Goal: Task Accomplishment & Management: Complete application form

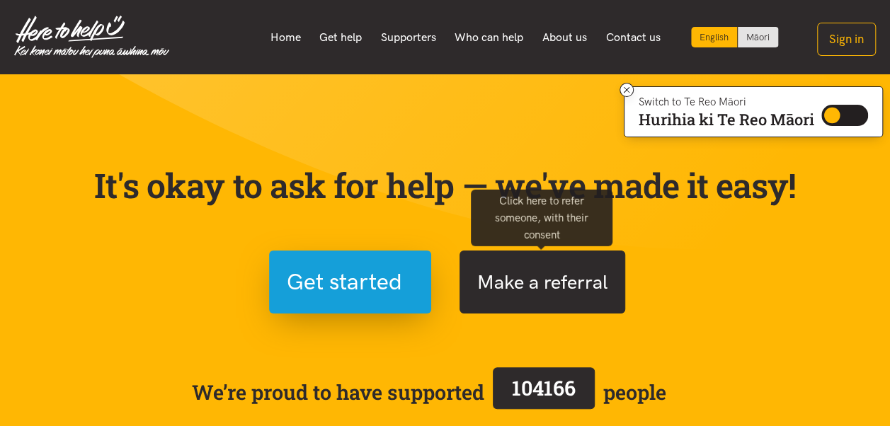
click at [550, 275] on button "Make a referral" at bounding box center [543, 282] width 166 height 63
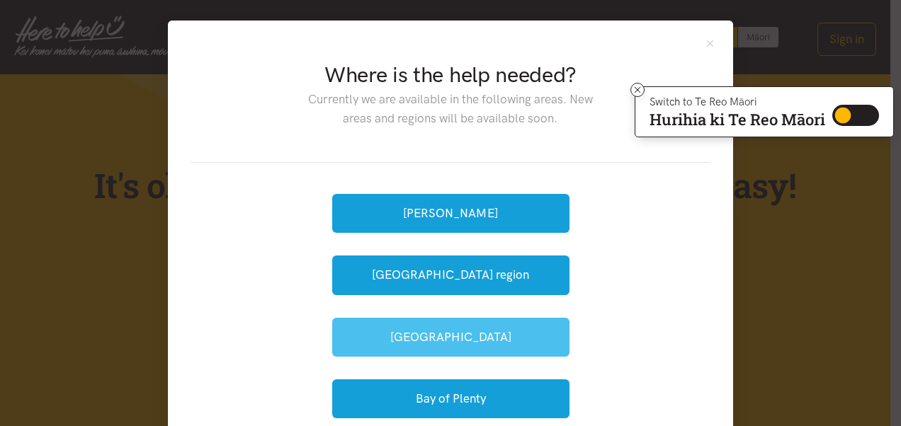
click at [428, 331] on button "[GEOGRAPHIC_DATA]" at bounding box center [450, 337] width 237 height 39
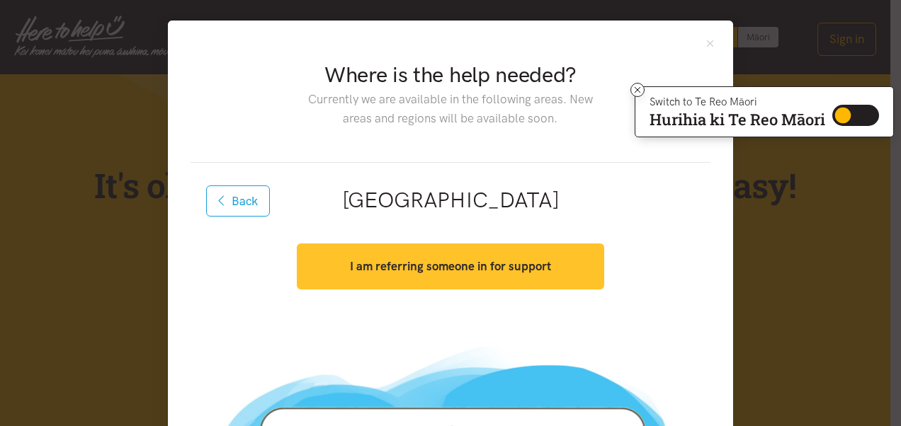
click at [436, 271] on strong "I am referring someone in for support" at bounding box center [450, 266] width 201 height 14
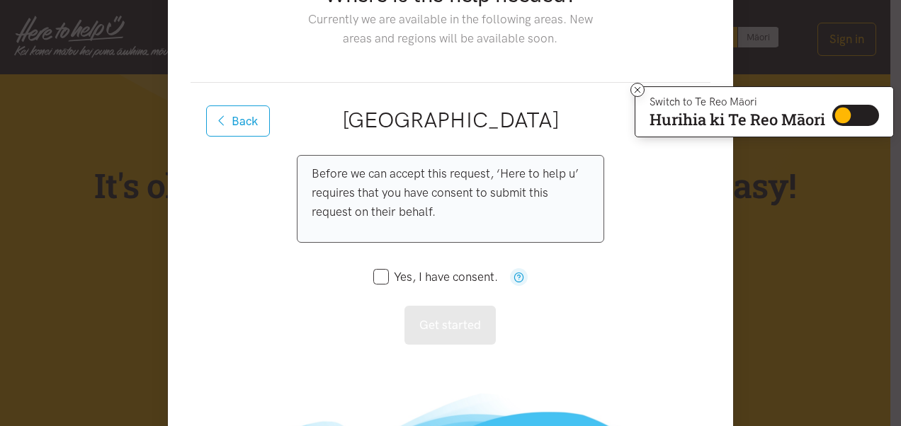
scroll to position [81, 0]
click at [374, 282] on icon at bounding box center [381, 276] width 16 height 16
click at [374, 278] on input "Yes, I have consent." at bounding box center [435, 277] width 125 height 12
checkbox input "true"
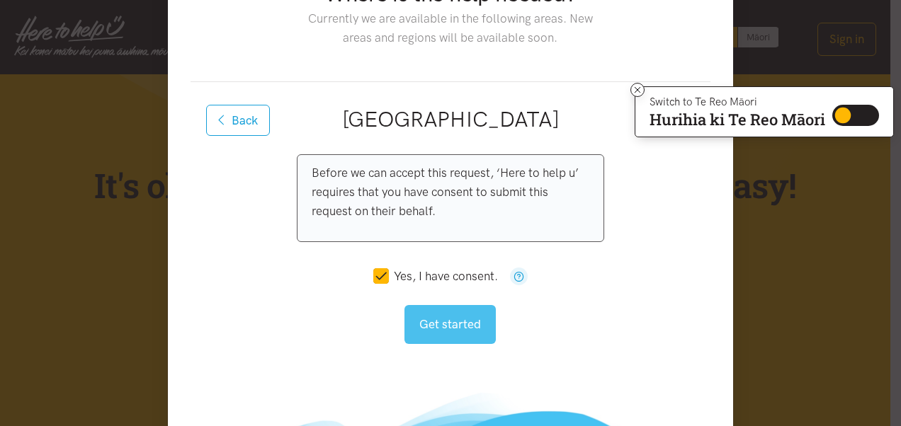
click at [455, 323] on button "Get started" at bounding box center [449, 324] width 91 height 39
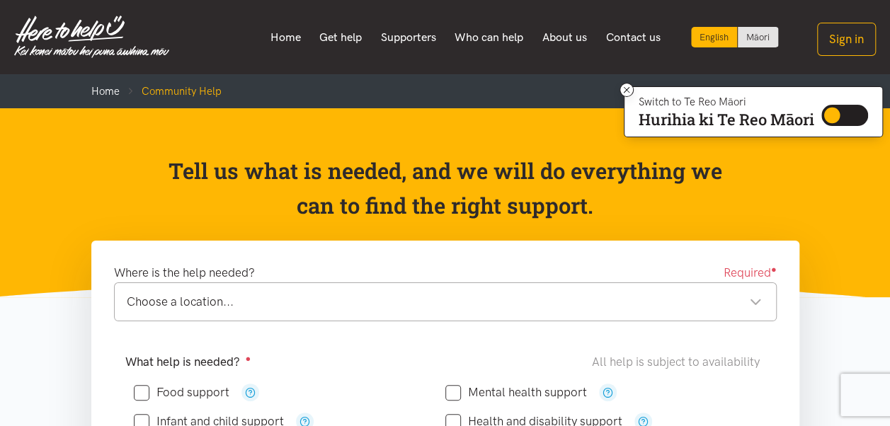
click at [231, 302] on div "Choose a location..." at bounding box center [444, 301] width 635 height 19
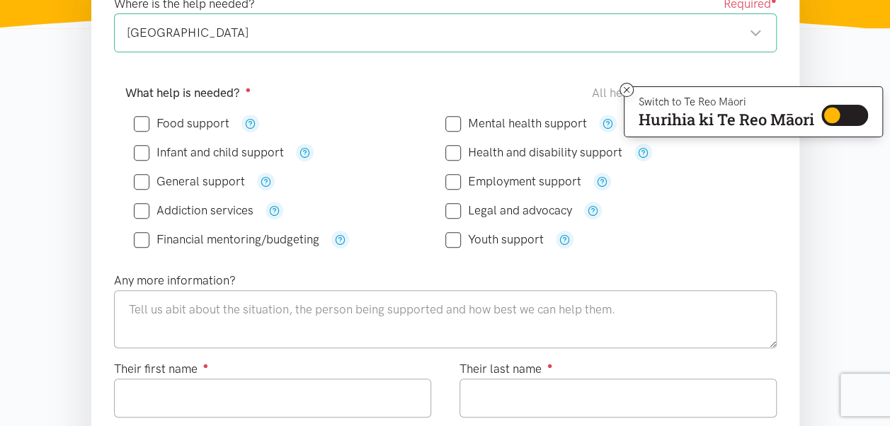
scroll to position [268, 0]
click at [453, 127] on input "Mental health support" at bounding box center [516, 124] width 142 height 12
checkbox input "true"
click at [145, 121] on input "Food support" at bounding box center [182, 124] width 96 height 12
checkbox input "true"
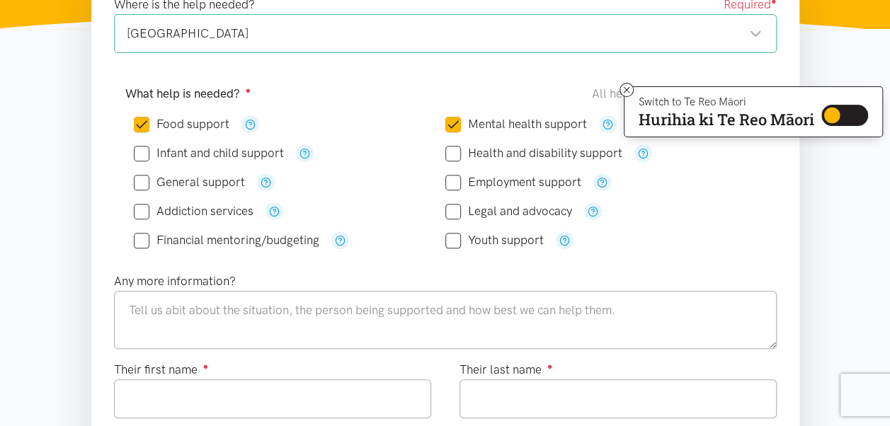
click at [147, 184] on input "General support" at bounding box center [189, 182] width 111 height 12
checkbox input "true"
click at [461, 123] on input "Mental health support" at bounding box center [516, 124] width 142 height 12
checkbox input "false"
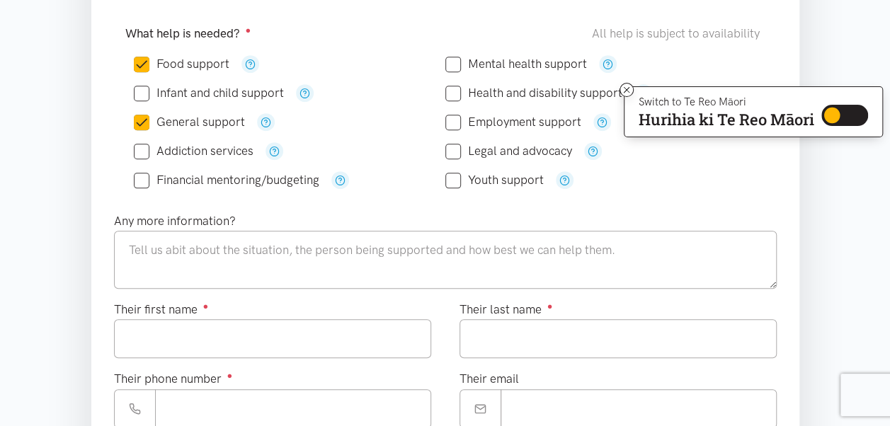
scroll to position [331, 0]
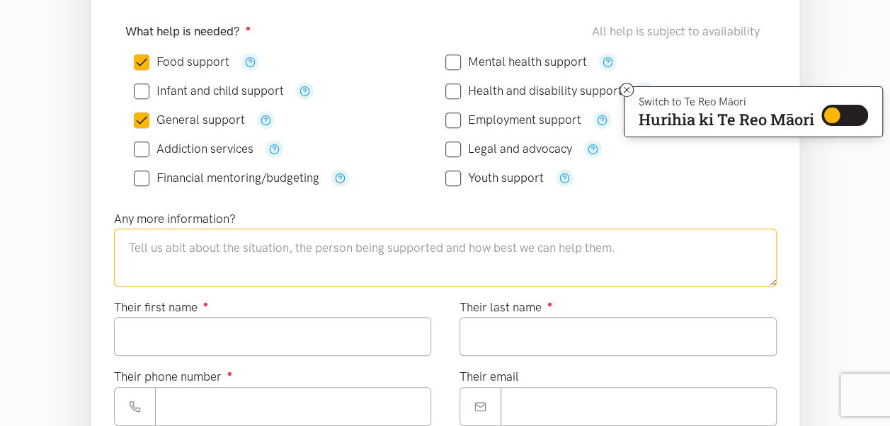
click at [178, 249] on textarea at bounding box center [445, 258] width 663 height 58
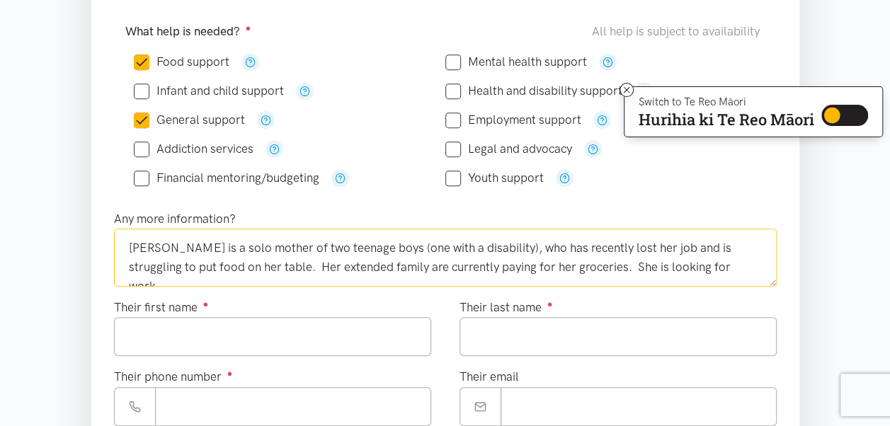
type textarea "[PERSON_NAME] is a solo mother of two teenage boys (one with a disability), who…"
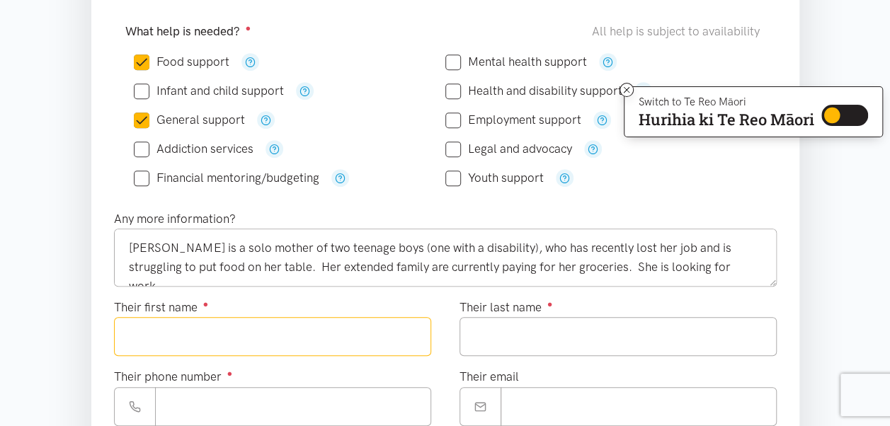
click at [142, 343] on input "Their first name ●" at bounding box center [272, 336] width 317 height 39
type input "****"
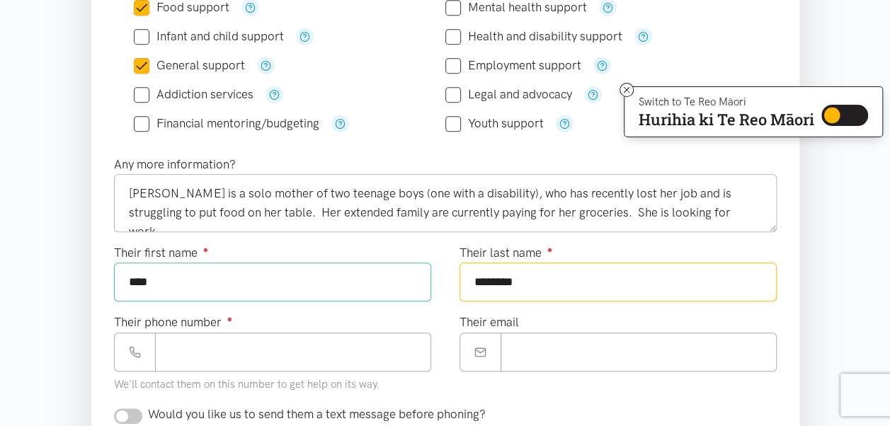
scroll to position [393, 0]
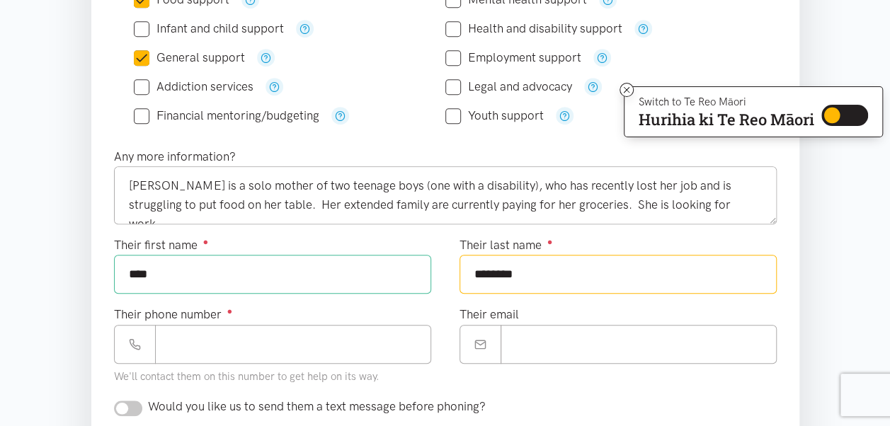
type input "********"
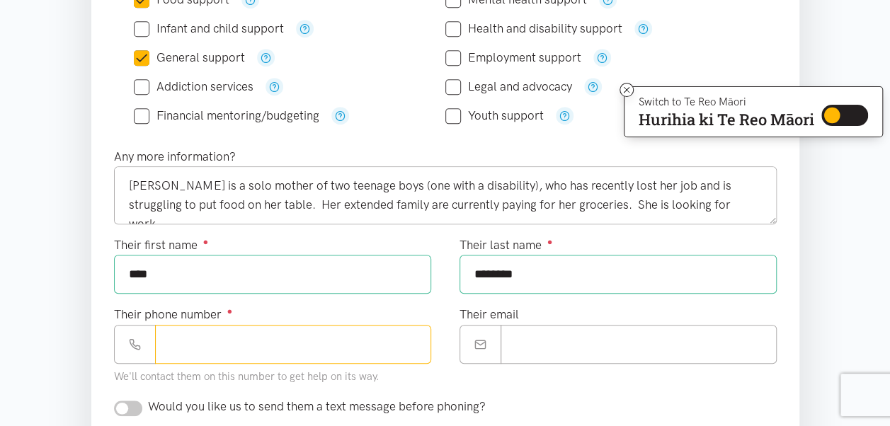
click at [217, 338] on input "Their phone number ●" at bounding box center [293, 344] width 276 height 39
type input "**********"
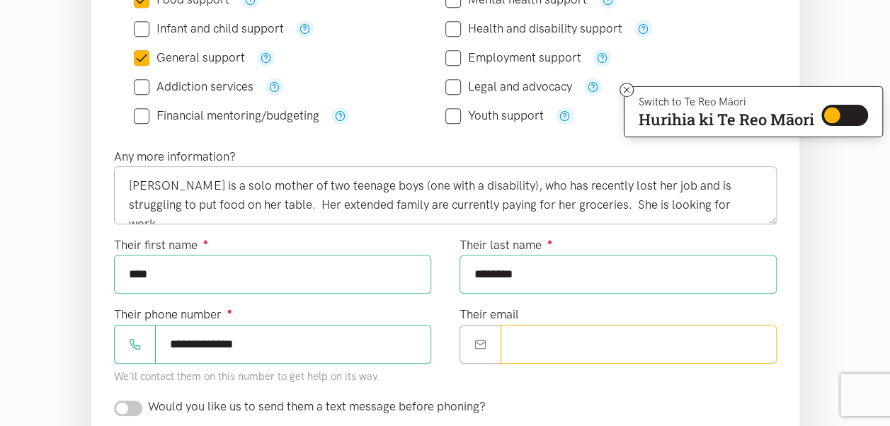
paste input "**********"
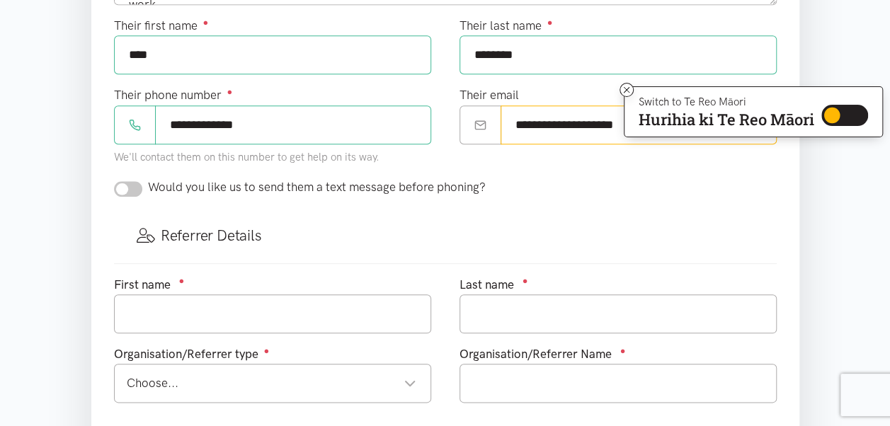
scroll to position [613, 0]
type input "**********"
click at [122, 181] on input "checkbox" at bounding box center [128, 189] width 28 height 16
checkbox input "true"
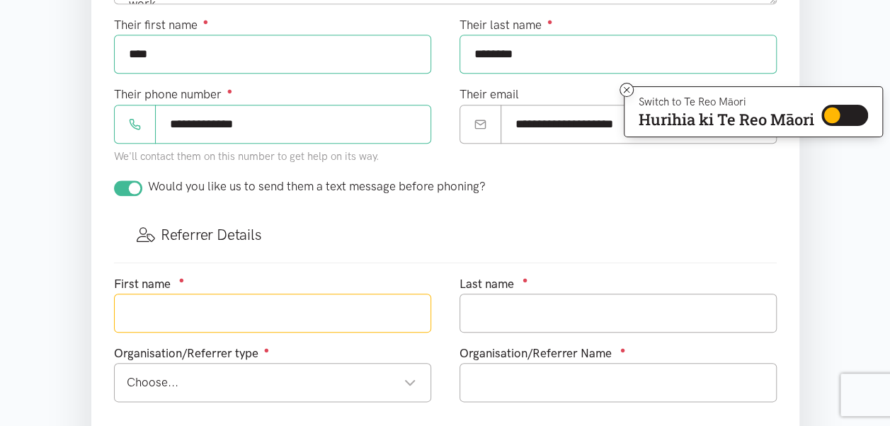
click at [162, 304] on input "text" at bounding box center [272, 313] width 317 height 39
type input "[PERSON_NAME]"
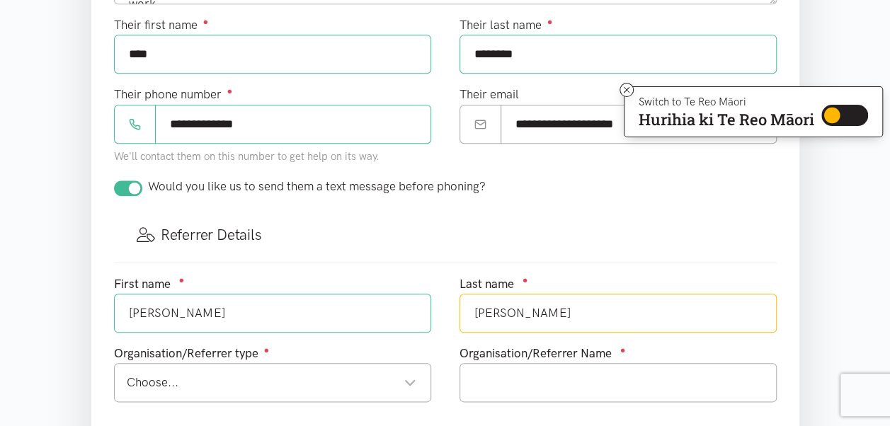
click at [205, 385] on div "Choose..." at bounding box center [272, 382] width 290 height 19
type input "[PERSON_NAME]"
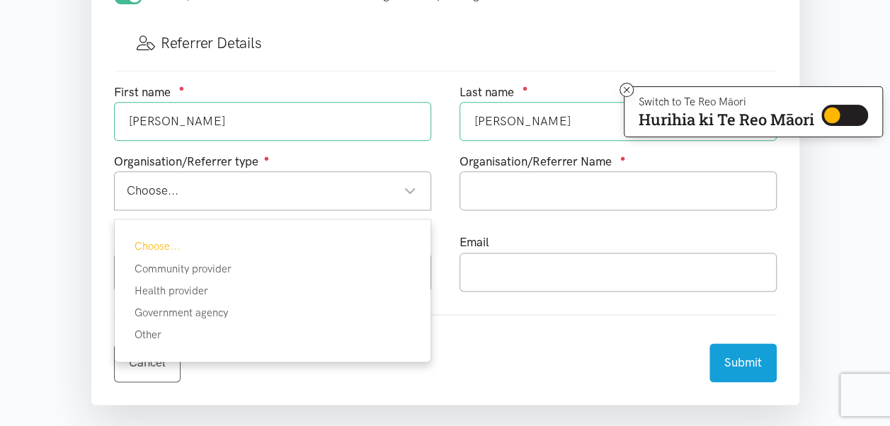
scroll to position [806, 0]
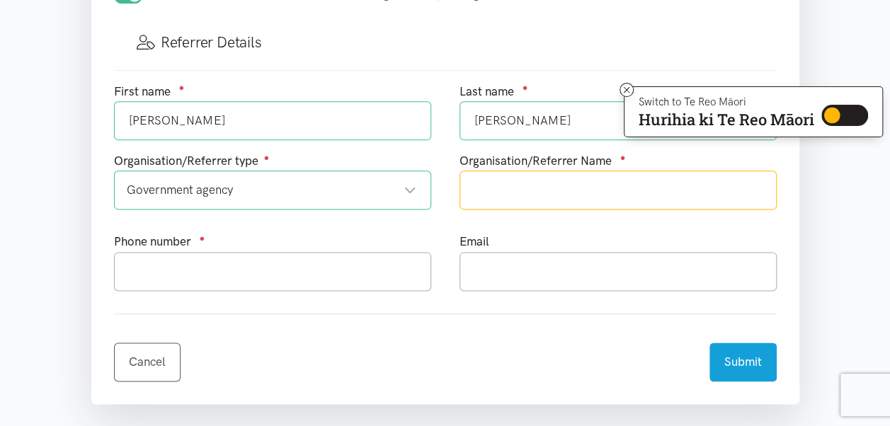
click at [585, 194] on input "text" at bounding box center [618, 190] width 317 height 39
type input "Support Net"
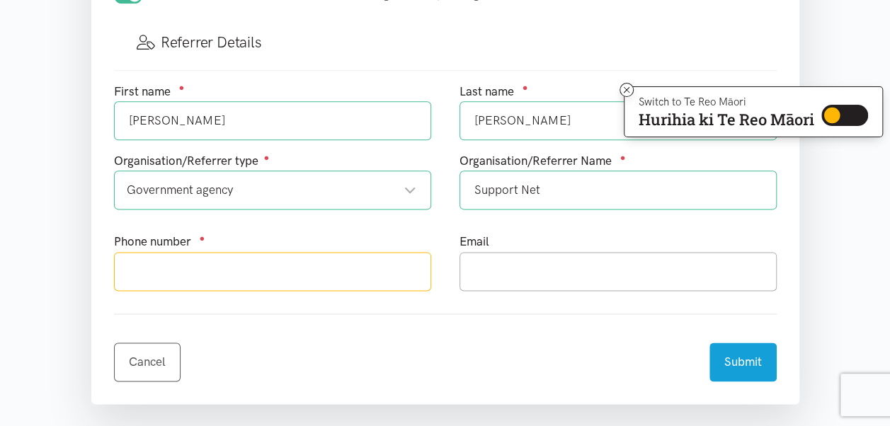
click at [211, 256] on input "text" at bounding box center [272, 271] width 317 height 39
type input "027 229 8357"
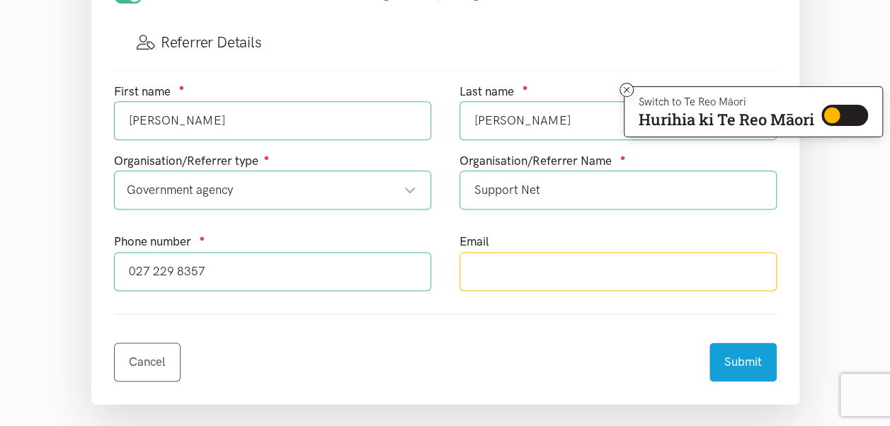
click at [513, 265] on input "text" at bounding box center [618, 271] width 317 height 39
type input "[PERSON_NAME][EMAIL_ADDRESS][PERSON_NAME][DOMAIN_NAME]"
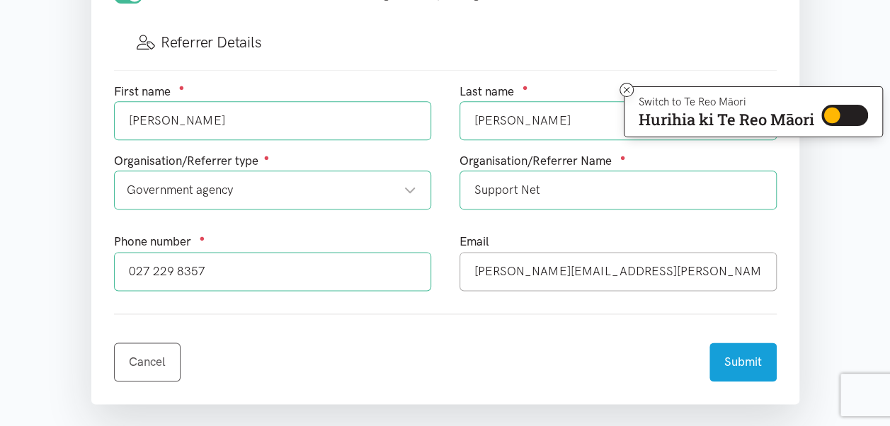
click at [397, 346] on div "Cancel Submit" at bounding box center [445, 354] width 663 height 56
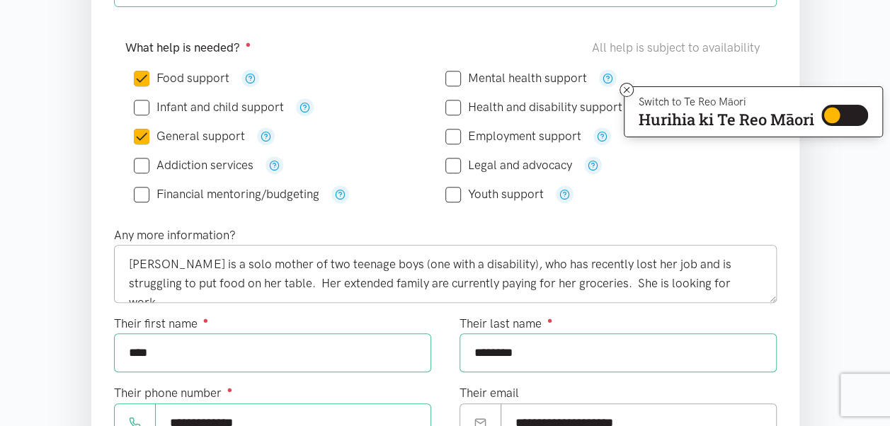
scroll to position [315, 0]
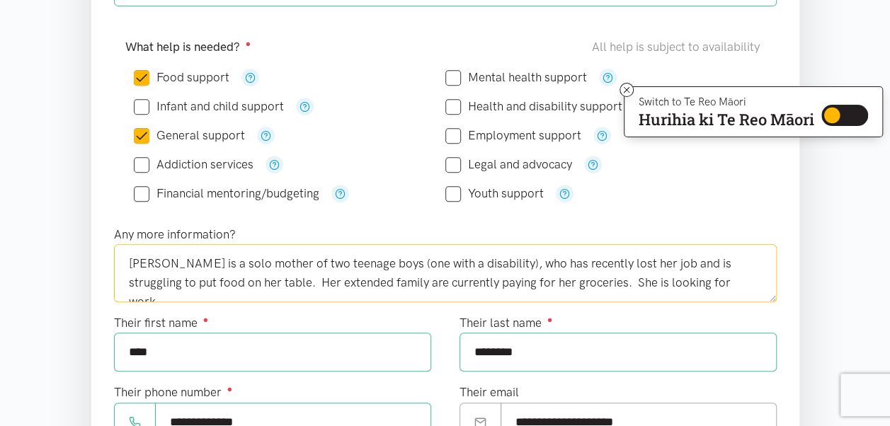
click at [667, 279] on textarea "[PERSON_NAME] is a solo mother of two teenage boys (one with a disability), who…" at bounding box center [445, 273] width 663 height 58
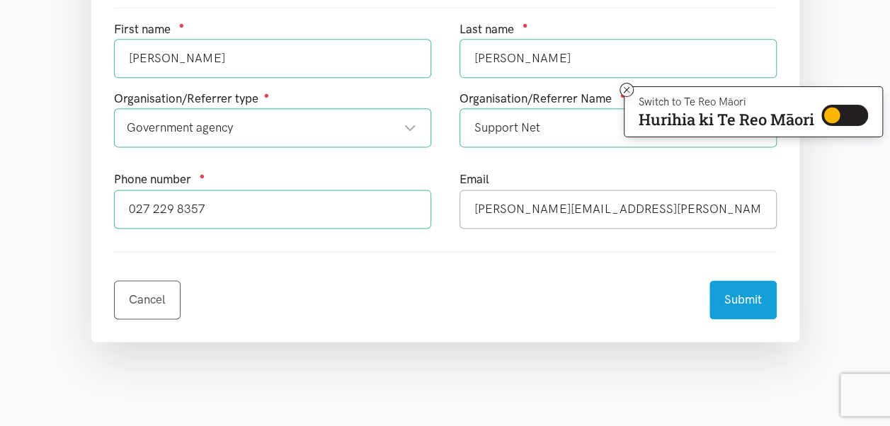
scroll to position [869, 0]
type textarea "[PERSON_NAME] is a solo mother of two teenage boys (one with a disability), who…"
click at [746, 294] on button "Submit" at bounding box center [743, 297] width 67 height 39
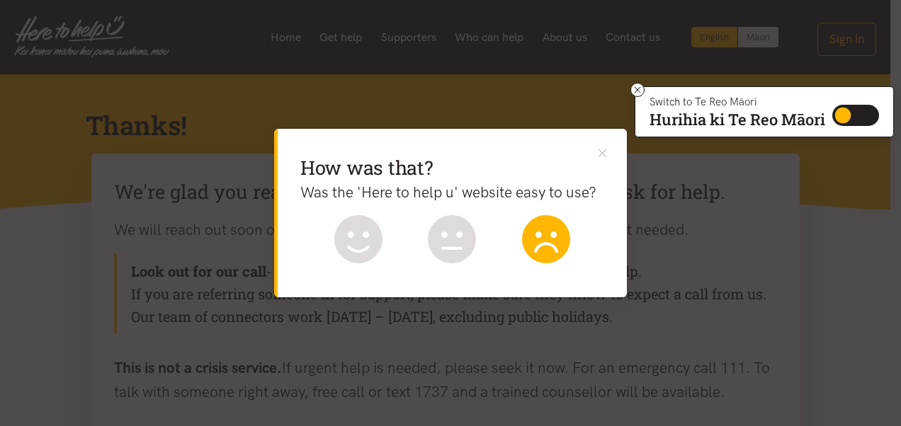
click at [569, 235] on icon at bounding box center [546, 239] width 48 height 48
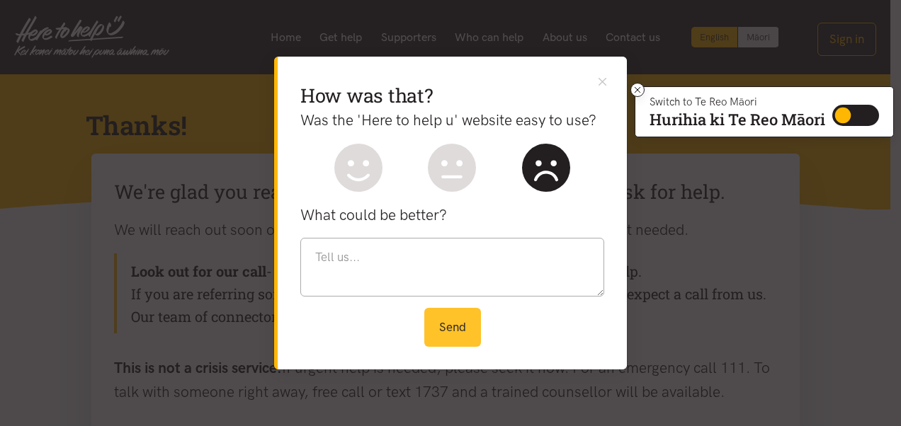
click at [454, 321] on button "Send" at bounding box center [452, 327] width 57 height 39
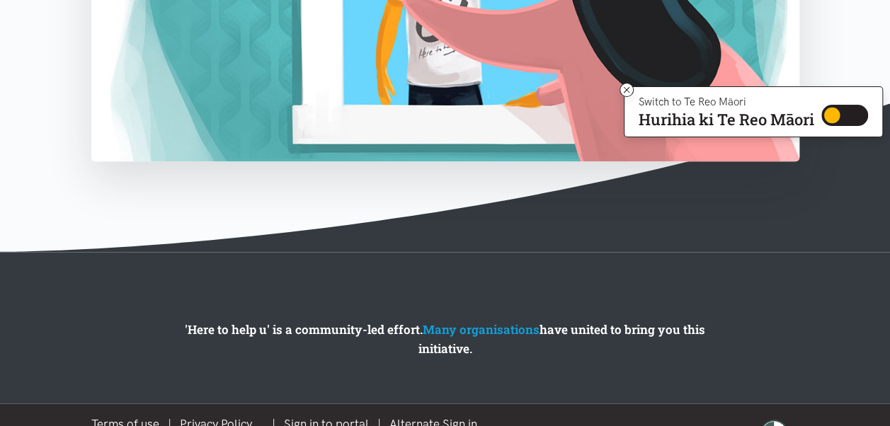
scroll to position [724, 0]
